Goal: Information Seeking & Learning: Learn about a topic

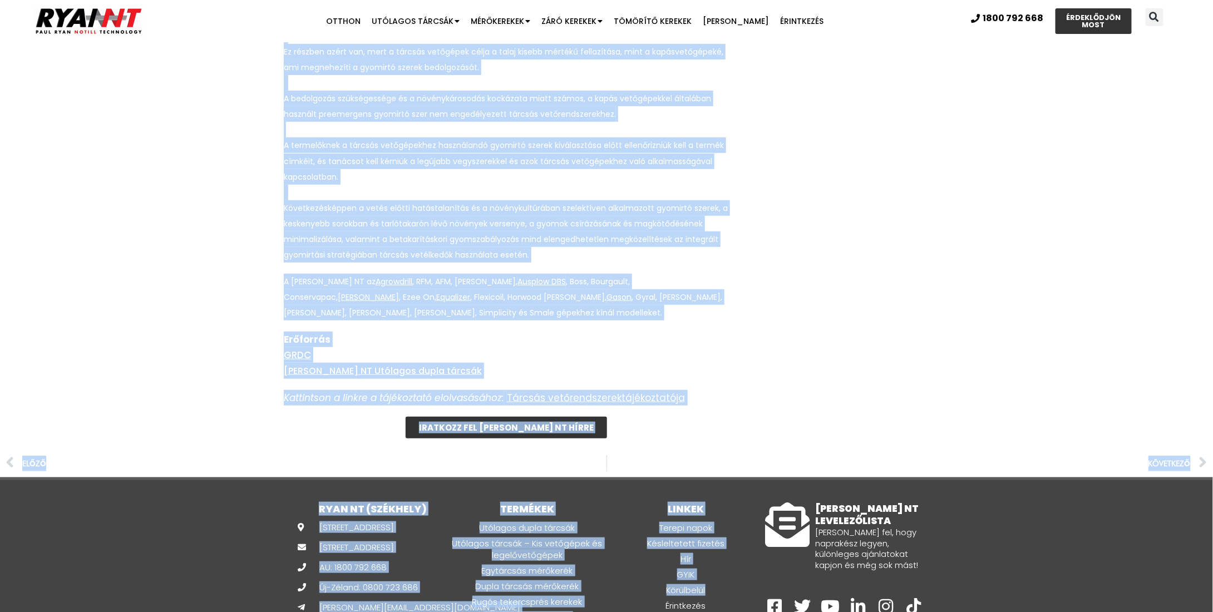
scroll to position [6809, 0]
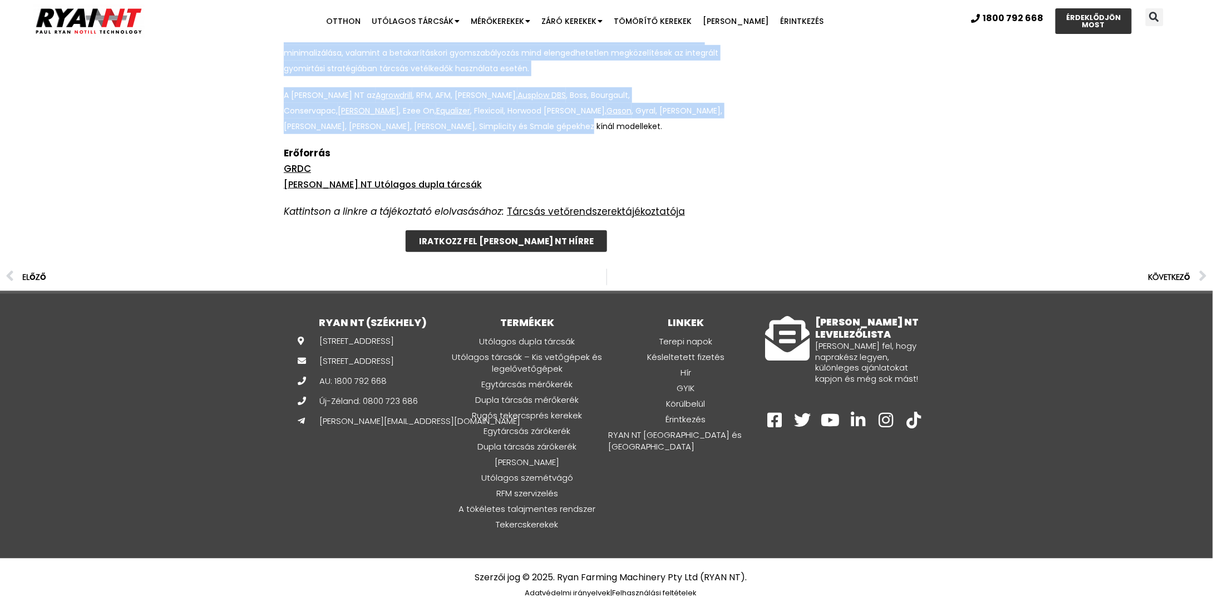
drag, startPoint x: 262, startPoint y: 250, endPoint x: 599, endPoint y: 133, distance: 357.7
copy div "2. ábra: Példák az Ausztráliában általánosan használt kereskedelmi forgalomban …"
click at [293, 170] on font "GRDC" at bounding box center [297, 168] width 27 height 13
